Goal: Information Seeking & Learning: Compare options

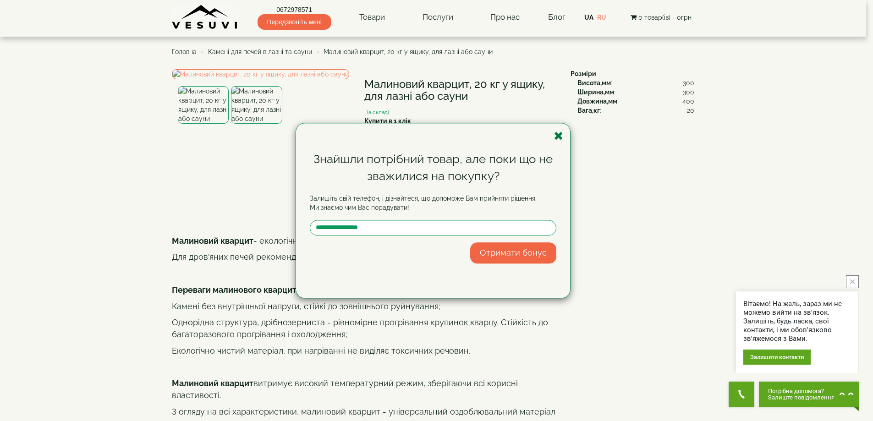
click at [559, 135] on icon "button" at bounding box center [558, 135] width 9 height 11
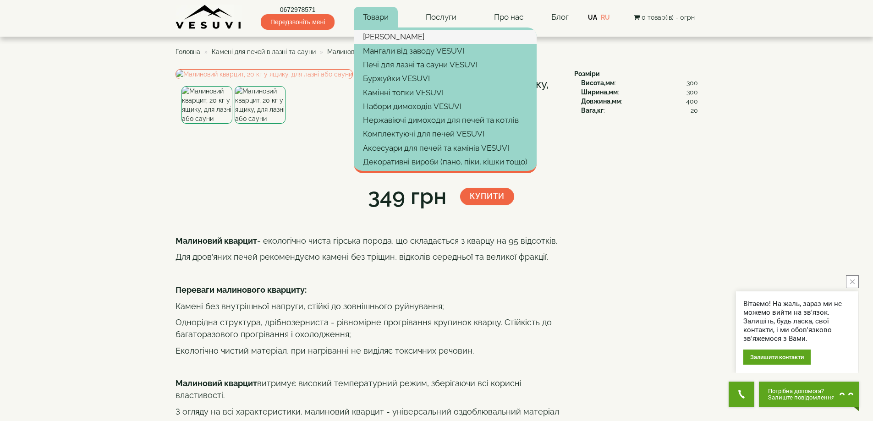
click at [394, 38] on link "[PERSON_NAME]" at bounding box center [445, 37] width 183 height 14
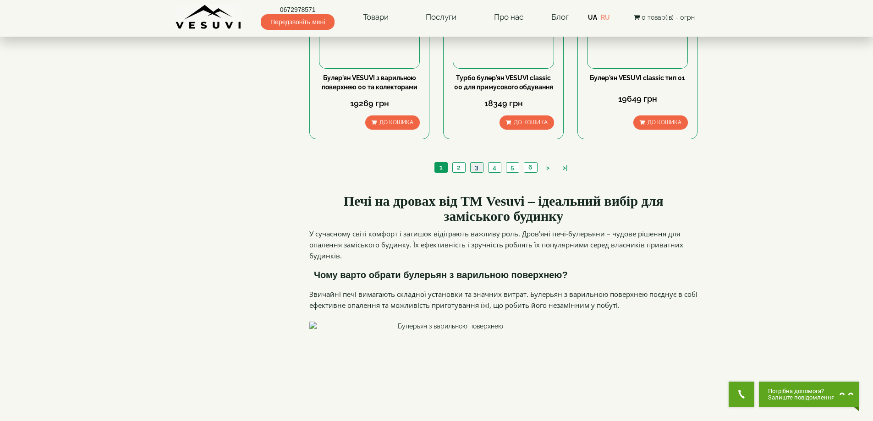
click at [476, 163] on link "3" at bounding box center [476, 168] width 13 height 10
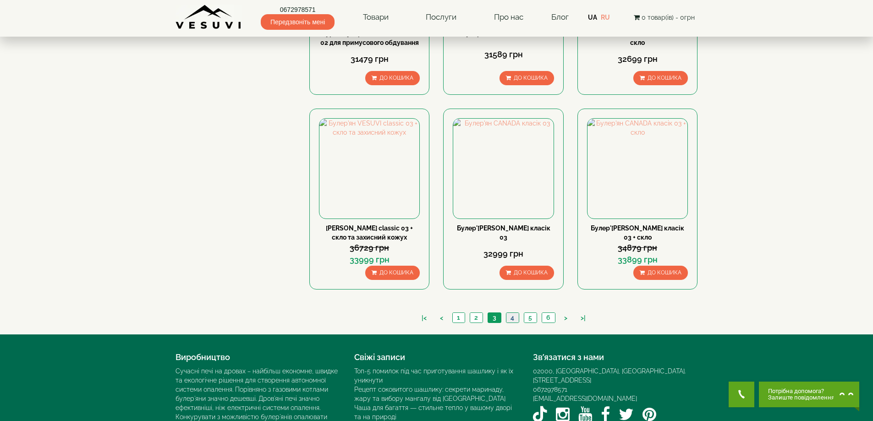
click at [513, 313] on link "4" at bounding box center [512, 318] width 13 height 10
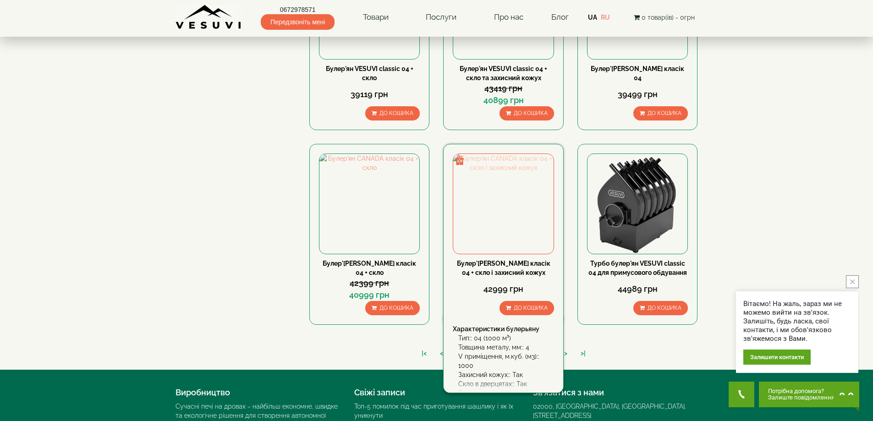
scroll to position [986, 0]
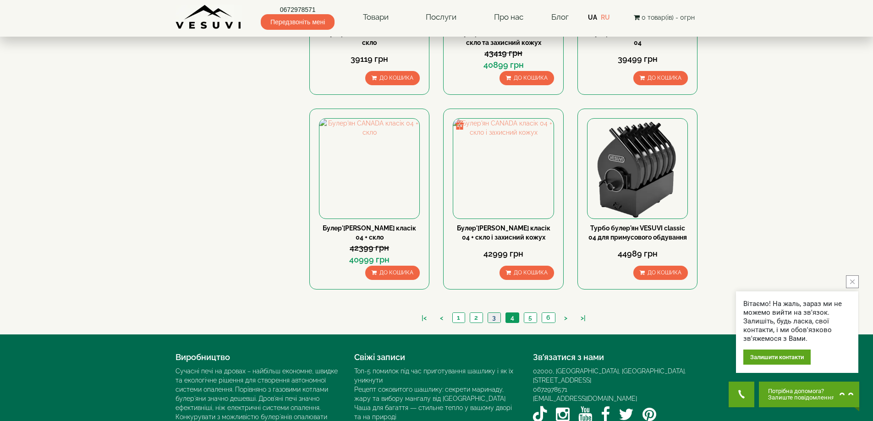
click at [496, 313] on link "3" at bounding box center [493, 318] width 13 height 10
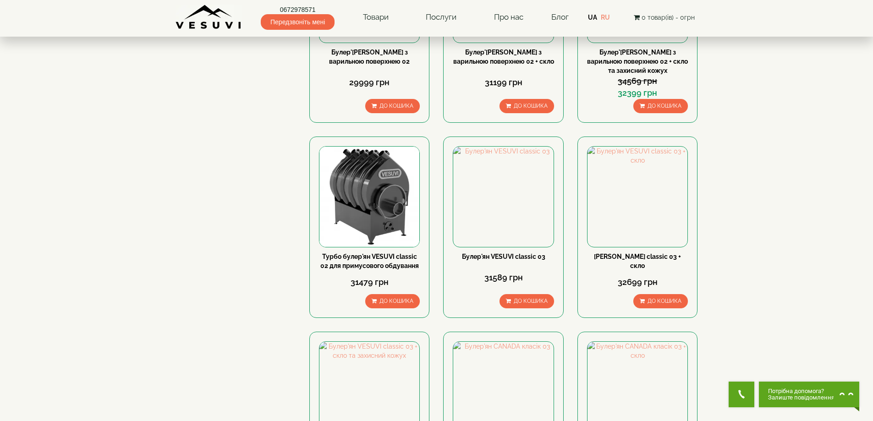
scroll to position [779, 0]
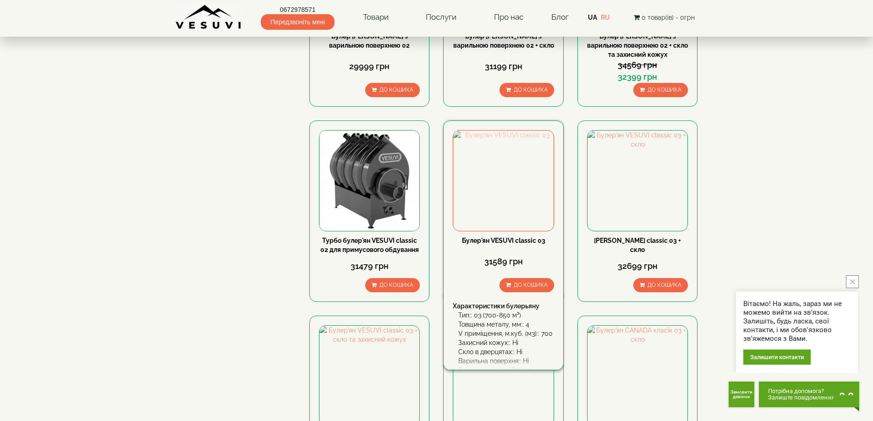
click at [506, 131] on img at bounding box center [503, 181] width 100 height 100
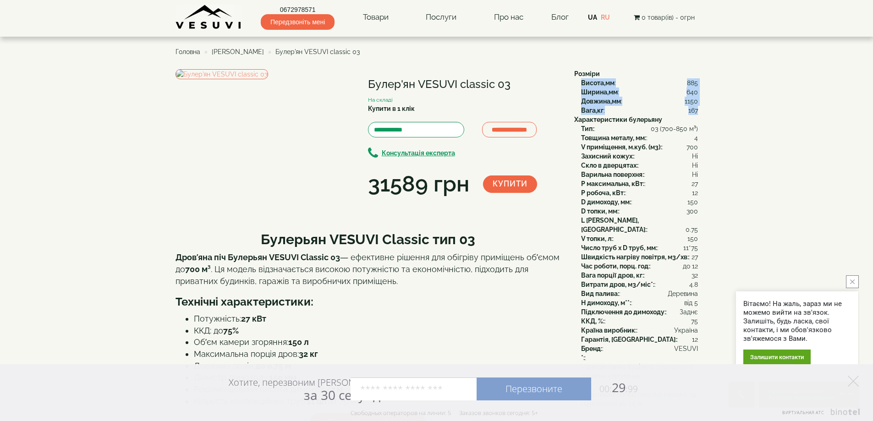
drag, startPoint x: 697, startPoint y: 109, endPoint x: 575, endPoint y: 83, distance: 124.6
click at [575, 83] on div "Висота,мм : 885 Ширина,мм : 640 Довжина,мм : 1150 Вага,кг : 167" at bounding box center [636, 96] width 124 height 37
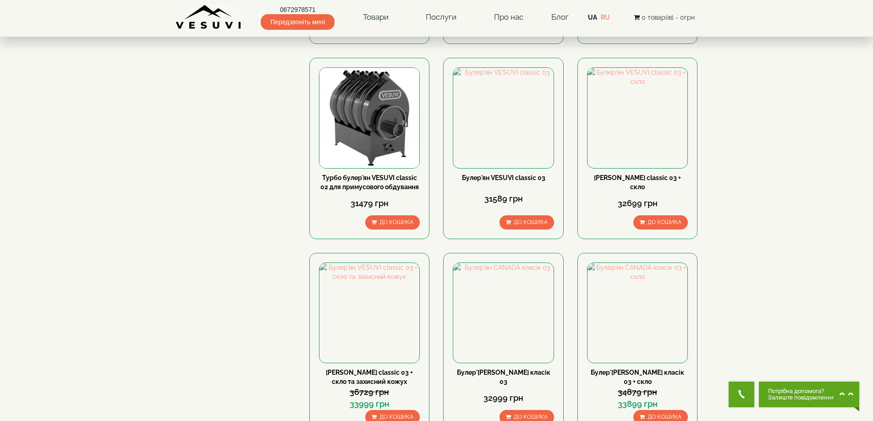
drag, startPoint x: 512, startPoint y: 390, endPoint x: 635, endPoint y: 338, distance: 134.0
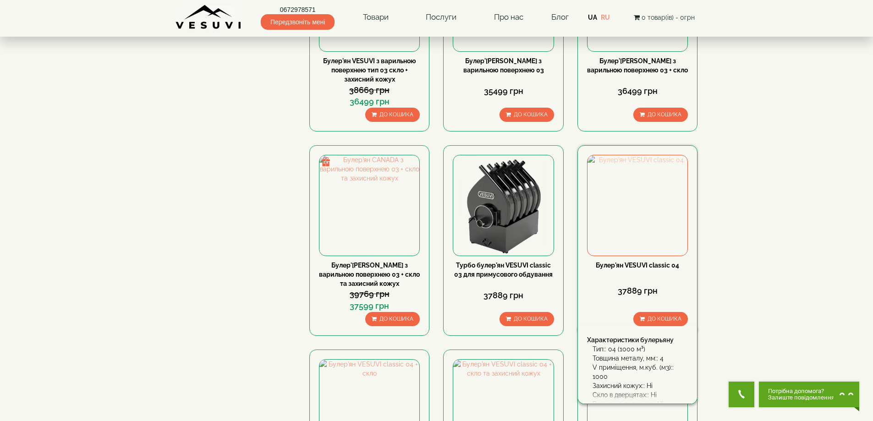
click at [644, 155] on img at bounding box center [637, 205] width 100 height 100
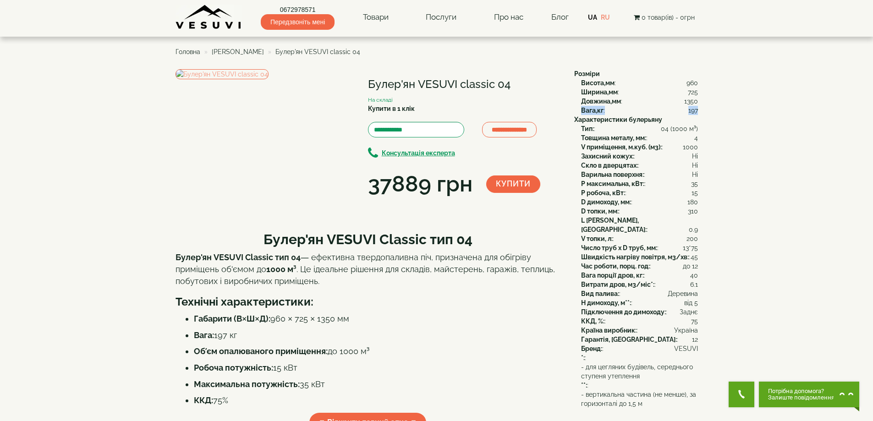
drag, startPoint x: 581, startPoint y: 109, endPoint x: 697, endPoint y: 108, distance: 115.4
click at [697, 108] on div "Вага,кг : 197" at bounding box center [639, 110] width 117 height 9
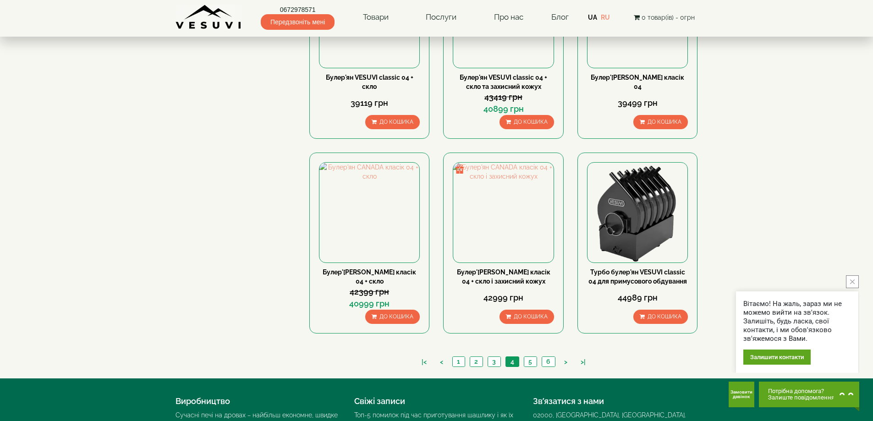
scroll to position [986, 0]
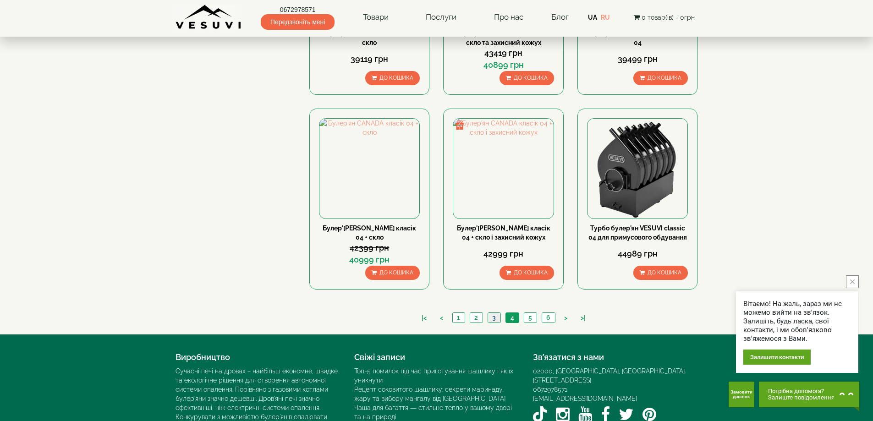
click at [491, 313] on link "3" at bounding box center [493, 318] width 13 height 10
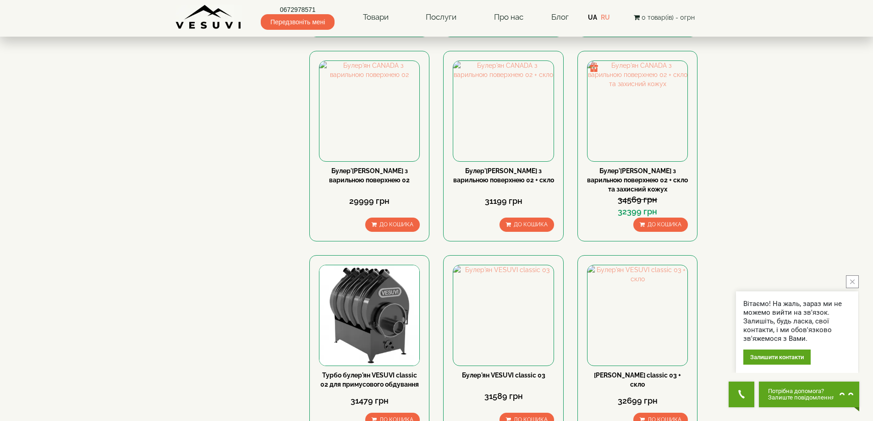
scroll to position [733, 0]
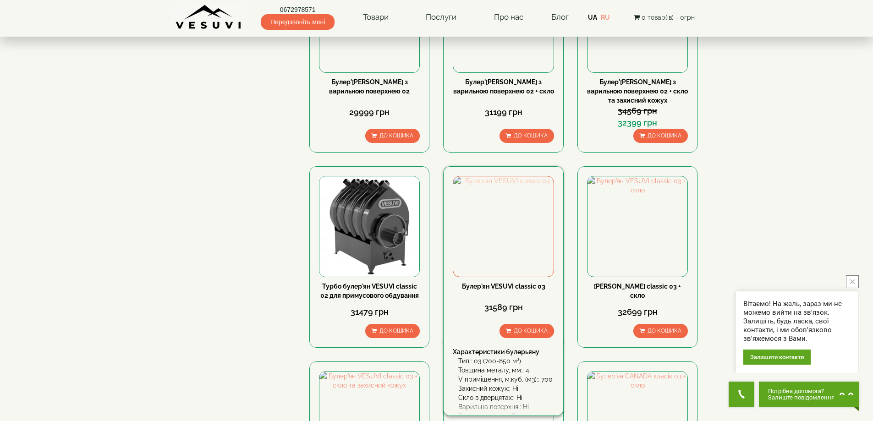
click at [521, 176] on img at bounding box center [503, 226] width 100 height 100
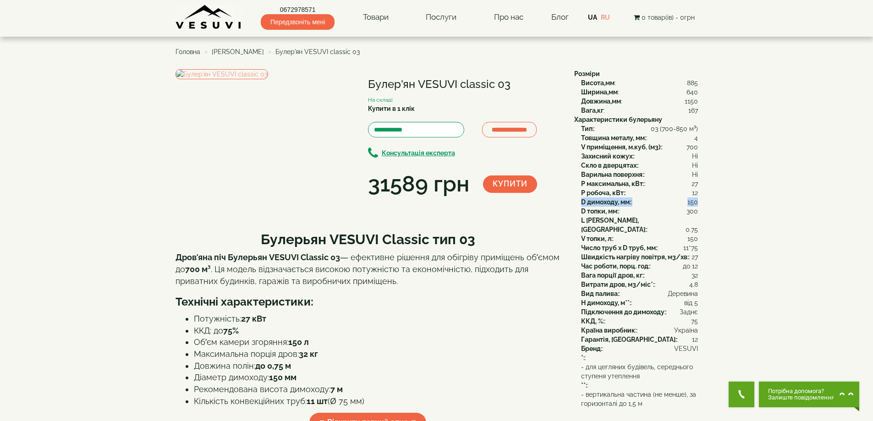
drag, startPoint x: 583, startPoint y: 201, endPoint x: 697, endPoint y: 202, distance: 114.5
click at [697, 202] on div "D димоходу, мм: : 150" at bounding box center [639, 201] width 117 height 9
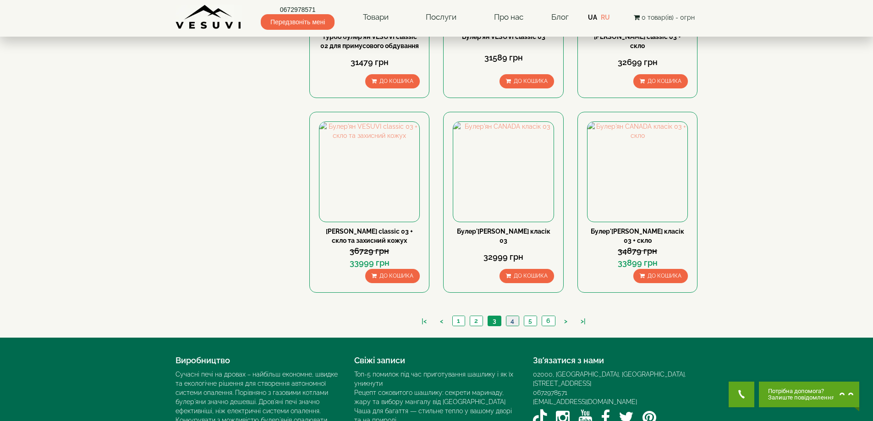
click at [513, 316] on link "4" at bounding box center [512, 321] width 13 height 10
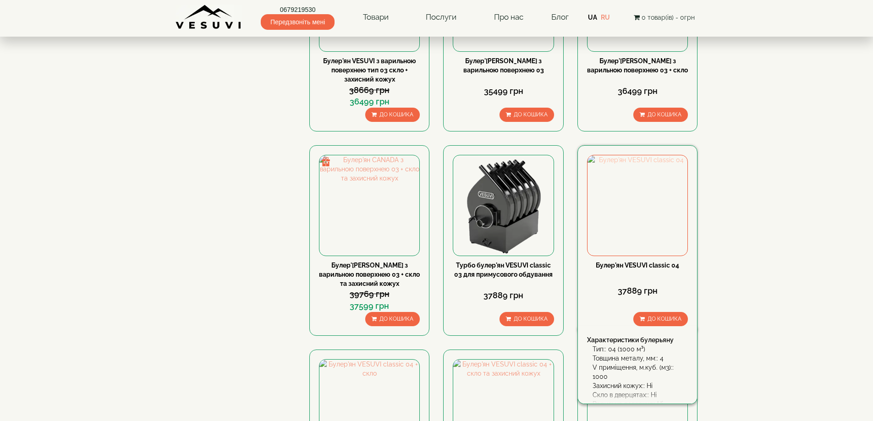
scroll to position [550, 0]
click at [634, 155] on img at bounding box center [637, 205] width 100 height 100
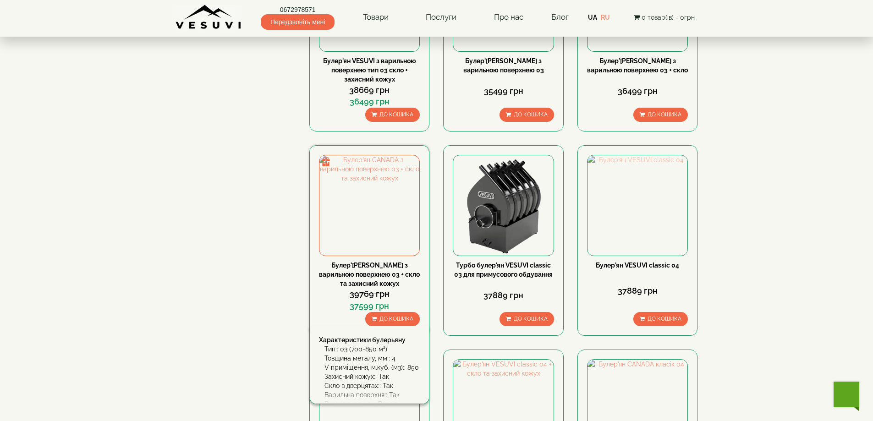
scroll to position [0, 0]
